Goal: Information Seeking & Learning: Check status

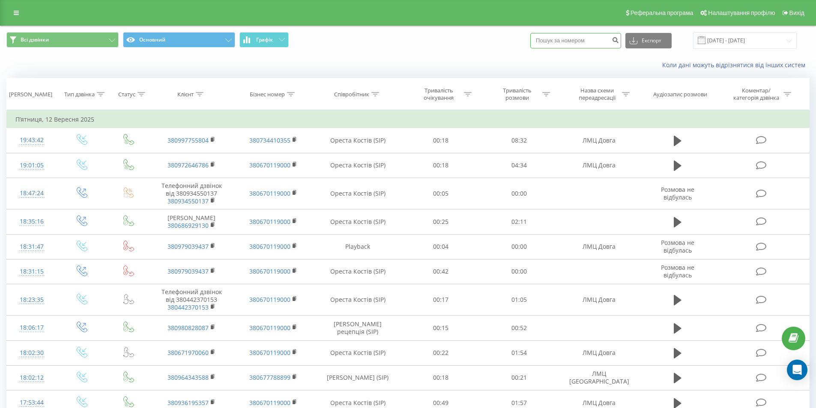
drag, startPoint x: 592, startPoint y: 44, endPoint x: 564, endPoint y: 43, distance: 27.4
click at [564, 44] on input at bounding box center [575, 40] width 91 height 15
type input "0936959233"
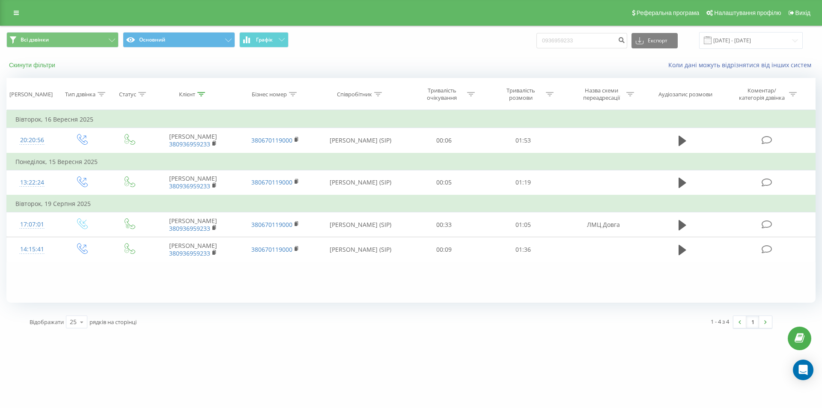
click at [30, 66] on button "Скинути фільтри" at bounding box center [32, 65] width 53 height 8
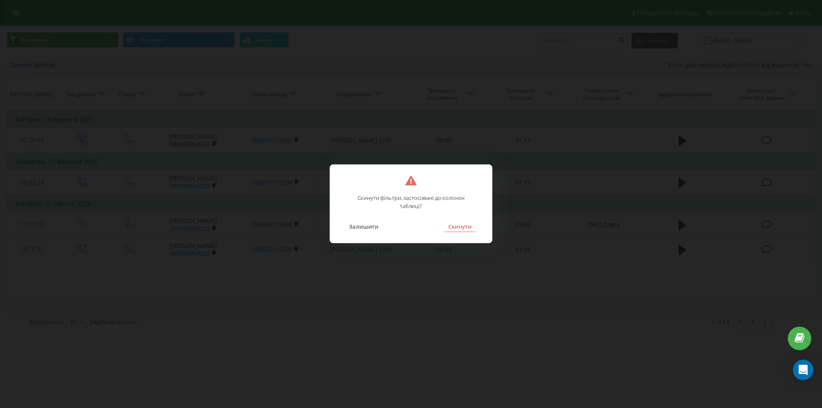
click at [457, 229] on button "Скинути" at bounding box center [460, 226] width 32 height 11
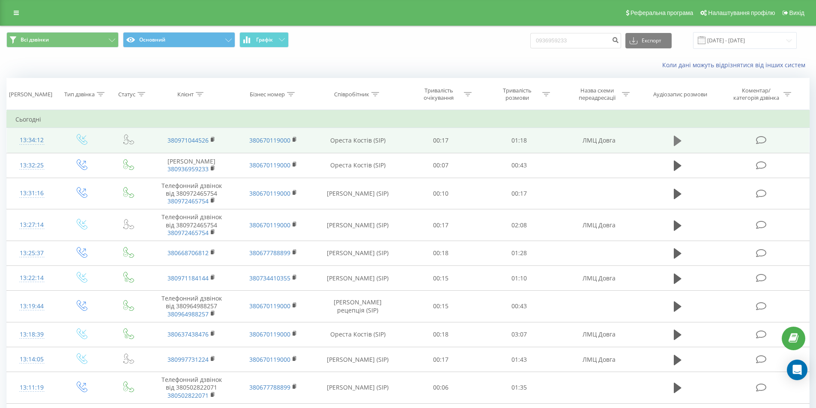
click at [676, 140] on icon at bounding box center [678, 141] width 8 height 10
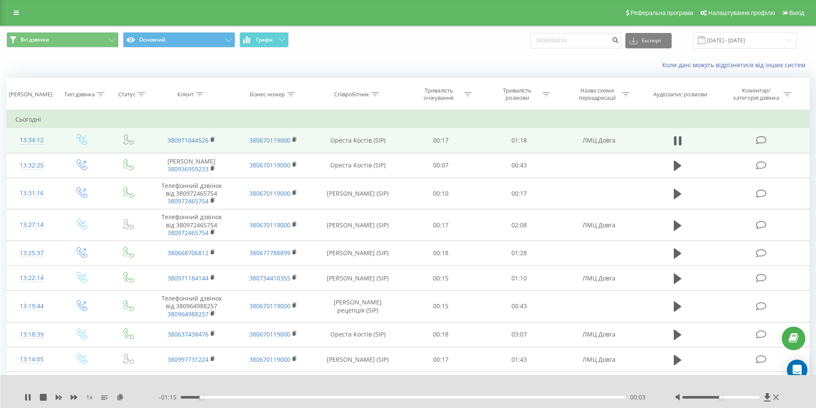
click at [232, 396] on div "00:03" at bounding box center [404, 397] width 446 height 3
click at [291, 398] on div "00:19" at bounding box center [404, 397] width 446 height 3
click at [329, 396] on div "00:20" at bounding box center [404, 397] width 446 height 3
click at [677, 141] on icon at bounding box center [678, 141] width 8 height 12
drag, startPoint x: 584, startPoint y: 45, endPoint x: 485, endPoint y: 65, distance: 100.6
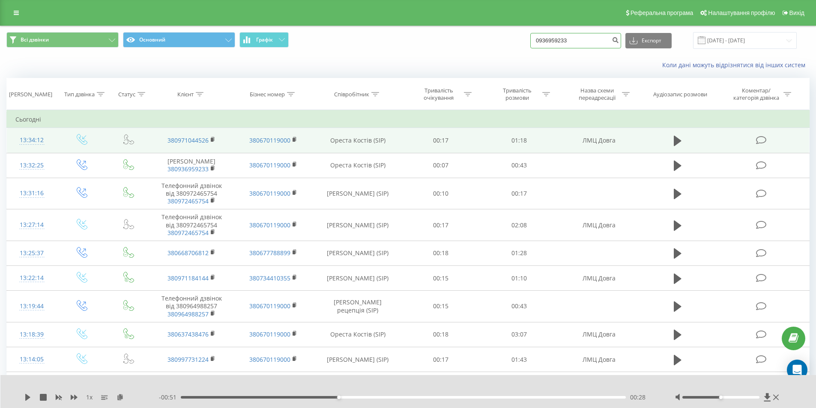
click at [485, 65] on div "Всі дзвінки Основний Графік 0936959233 Експорт .csv .xls .xlsx 19.06.2025 - 19.…" at bounding box center [407, 50] width 815 height 49
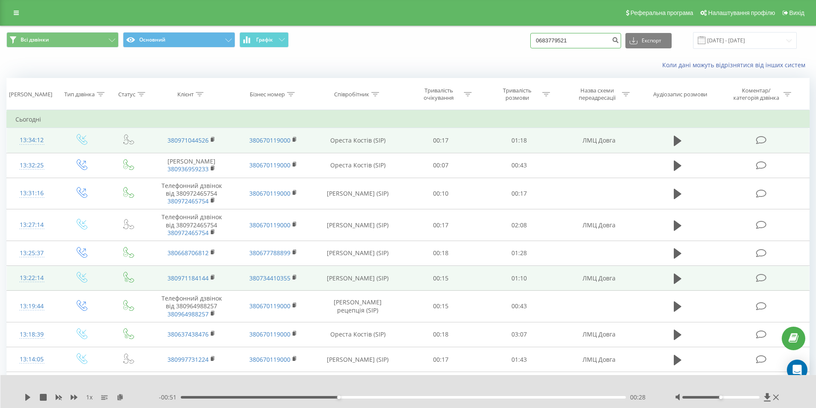
type input "0683779521"
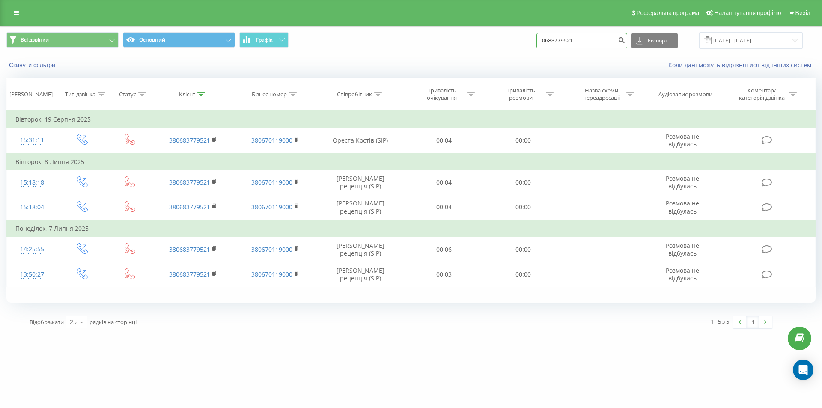
drag, startPoint x: 596, startPoint y: 43, endPoint x: 481, endPoint y: 58, distance: 116.6
click at [481, 58] on div "Всі дзвінки Основний Графік 0683779521 Експорт .csv .xls .xlsx [DATE] - [DATE] …" at bounding box center [411, 50] width 822 height 49
type input "0682779520"
